Goal: Ask a question

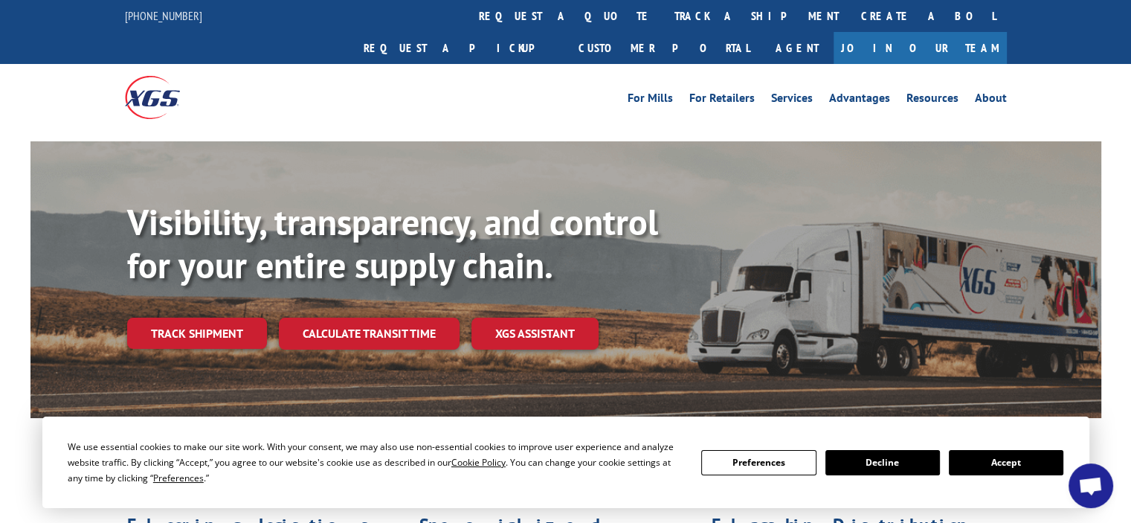
scroll to position [74, 0]
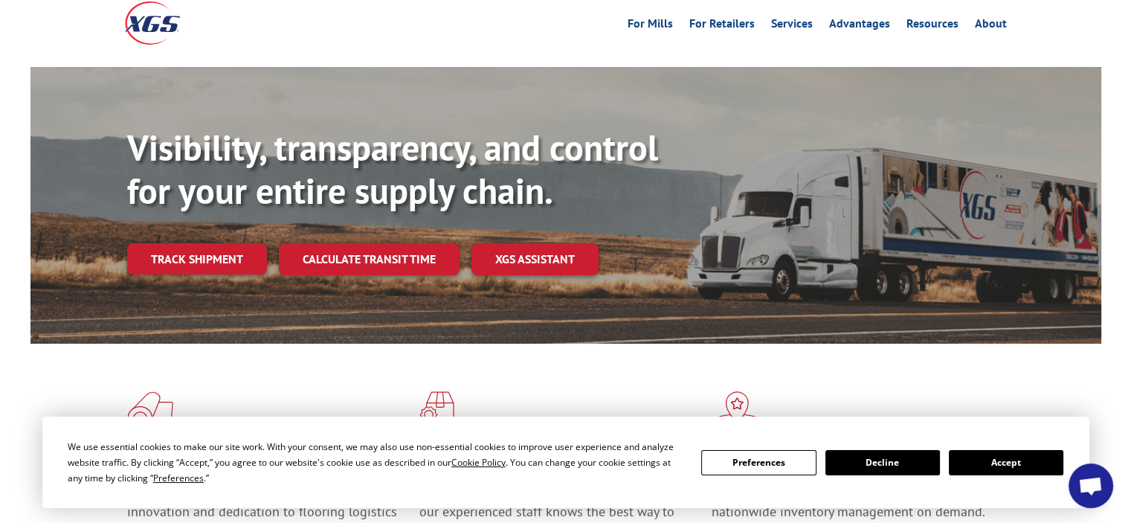
click at [1089, 499] on span "Open chat" at bounding box center [1091, 485] width 45 height 45
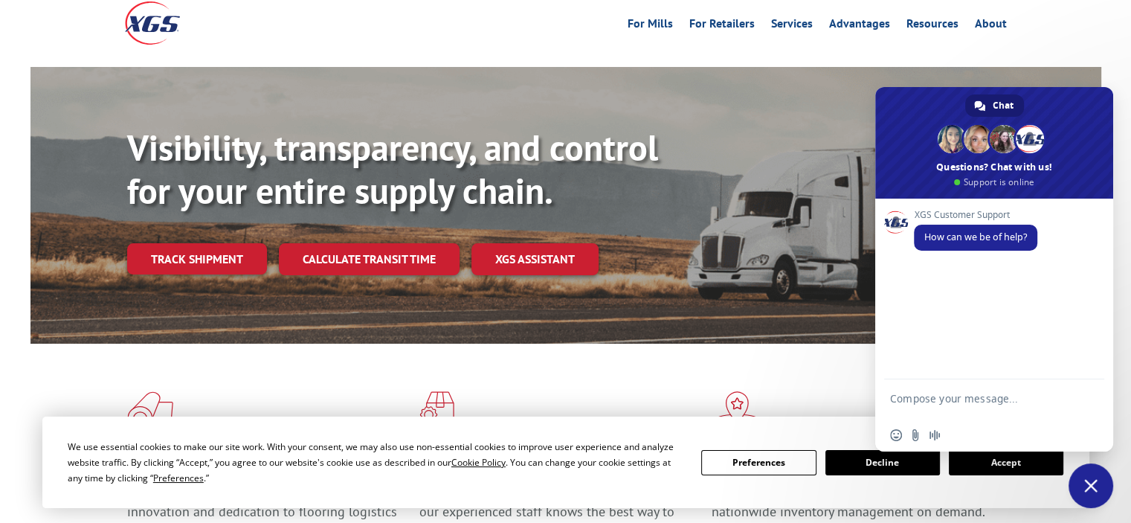
click at [952, 400] on textarea "Compose your message..." at bounding box center [978, 405] width 176 height 27
type textarea "Hello I am trying to get the PRO# for a shipment that picked up on 9/4"
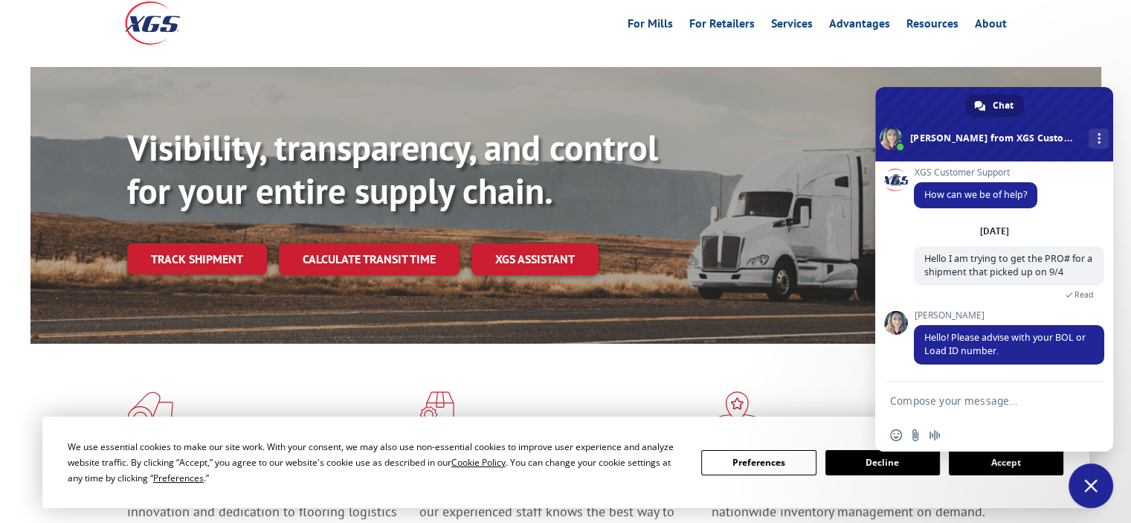
scroll to position [22, 0]
click at [954, 399] on textarea "Compose your message..." at bounding box center [978, 400] width 176 height 13
paste textarea "342682"
click at [1055, 405] on textarea "The BOL# i have on file is 342682-" at bounding box center [978, 400] width 176 height 13
paste textarea "70AH399"
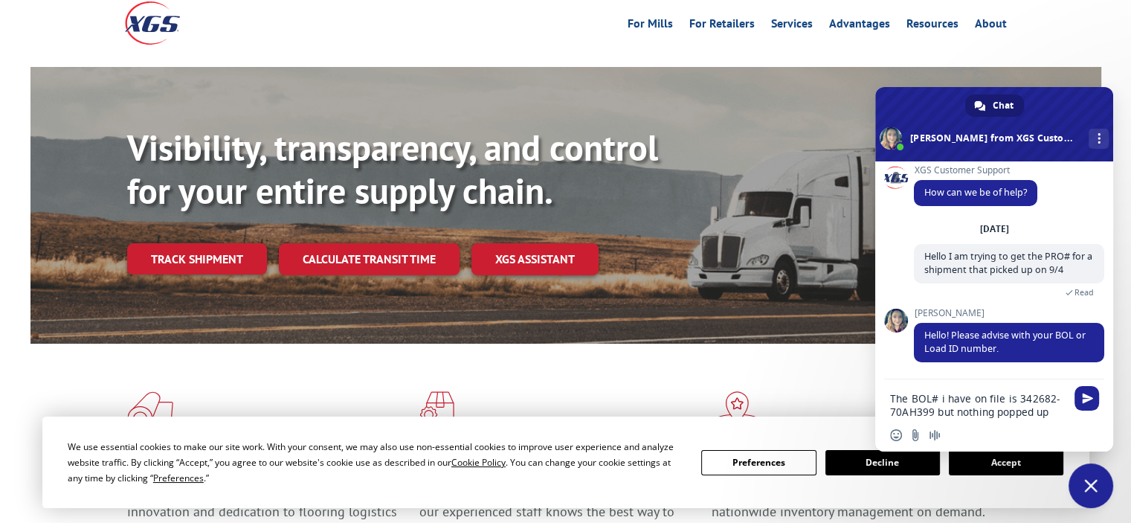
scroll to position [37, 0]
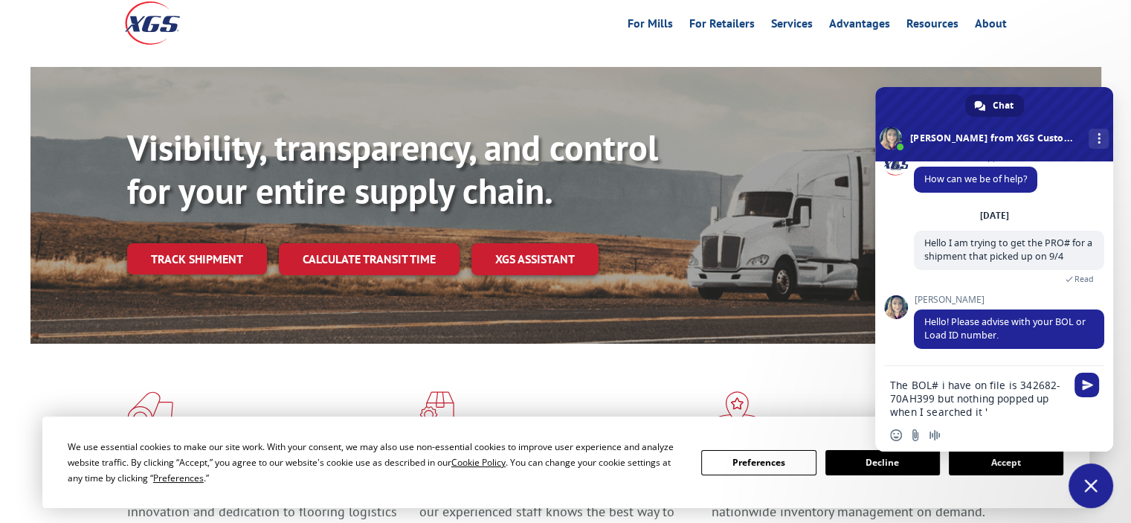
type textarea "The BOL# i have on file is 342682-70AH399 but nothing popped up when I searched…"
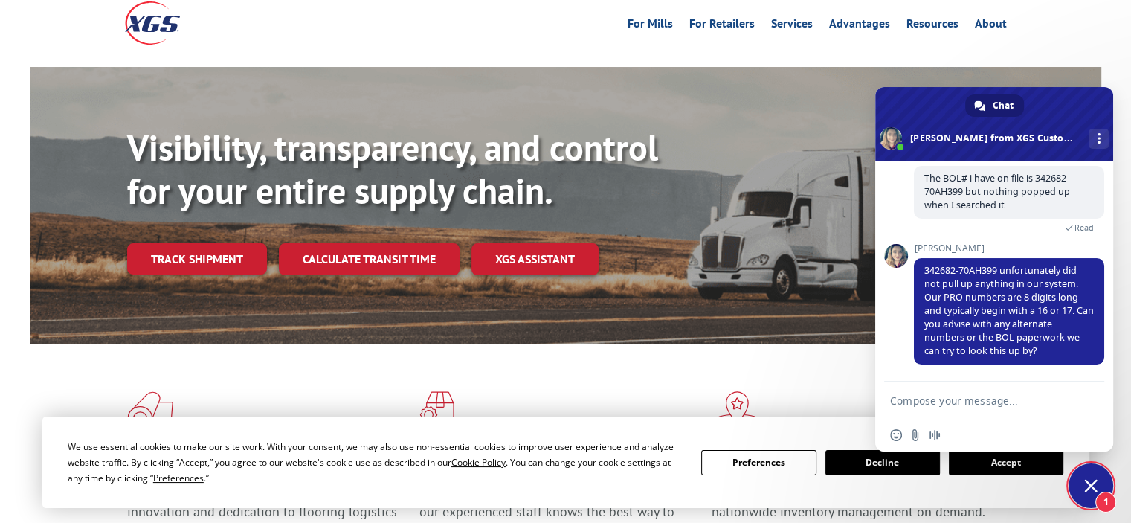
scroll to position [223, 0]
click at [1026, 399] on textarea "Compose your message..." at bounding box center [978, 400] width 176 height 13
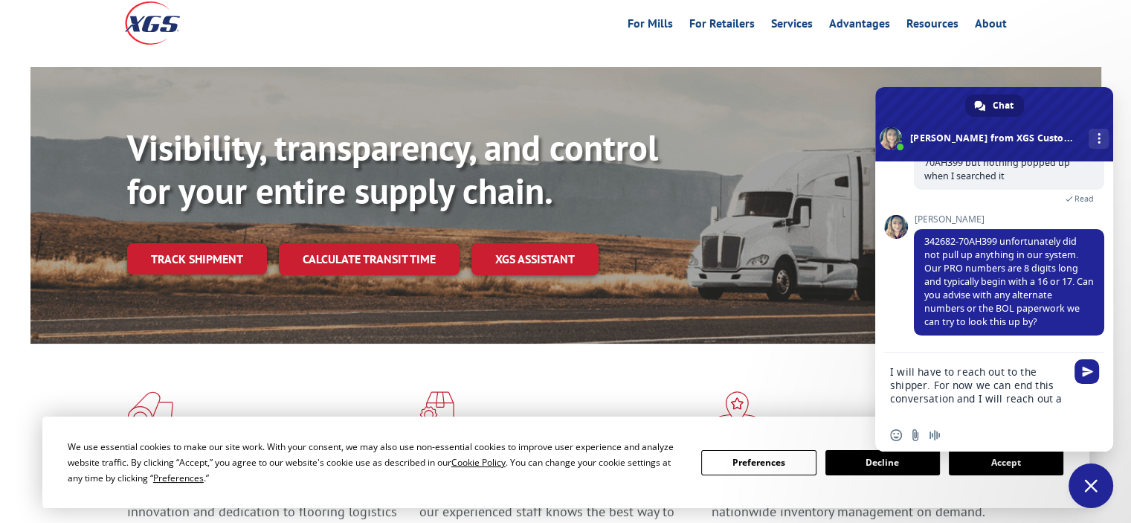
scroll to position [248, 0]
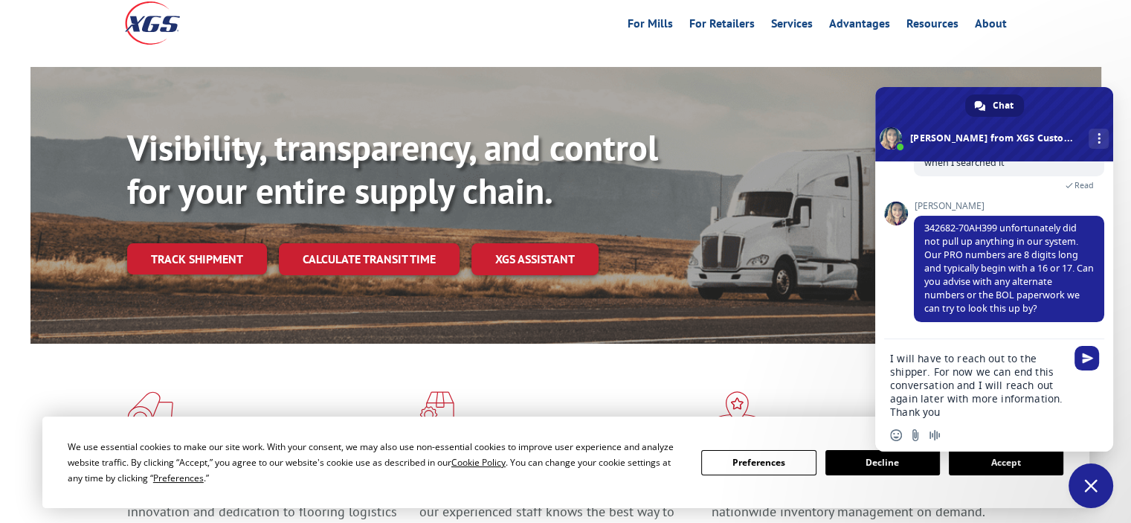
type textarea "I will have to reach out to the shipper. For now we can end this conversation a…"
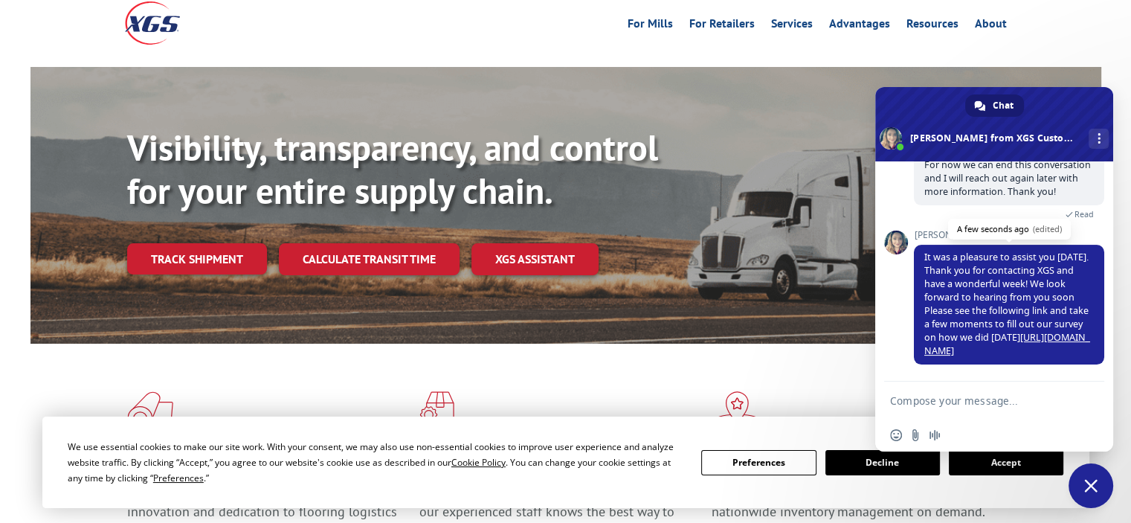
scroll to position [479, 0]
click at [1094, 486] on span "Close chat" at bounding box center [1090, 485] width 13 height 13
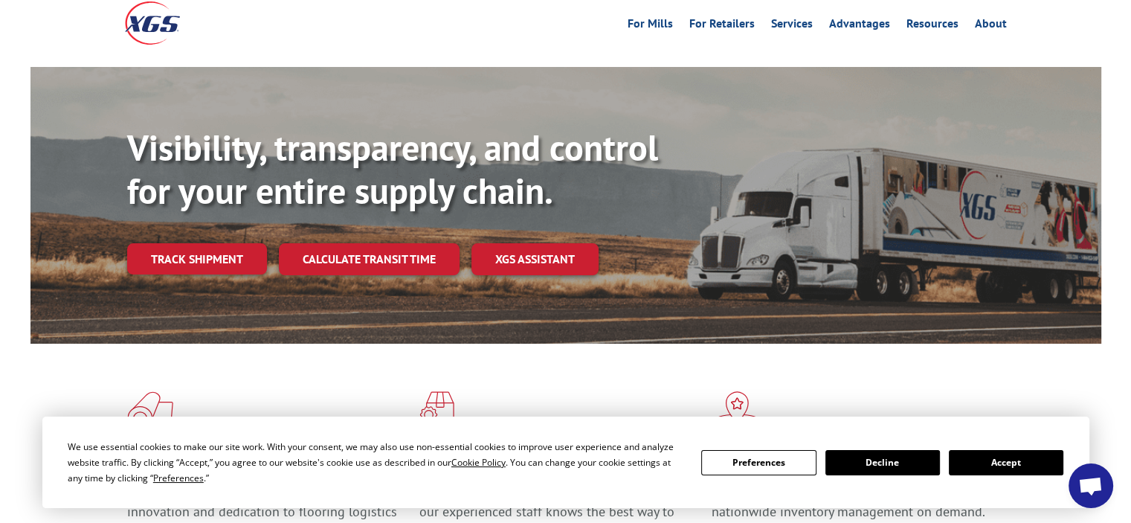
click at [1009, 461] on button "Accept" at bounding box center [1006, 462] width 115 height 25
